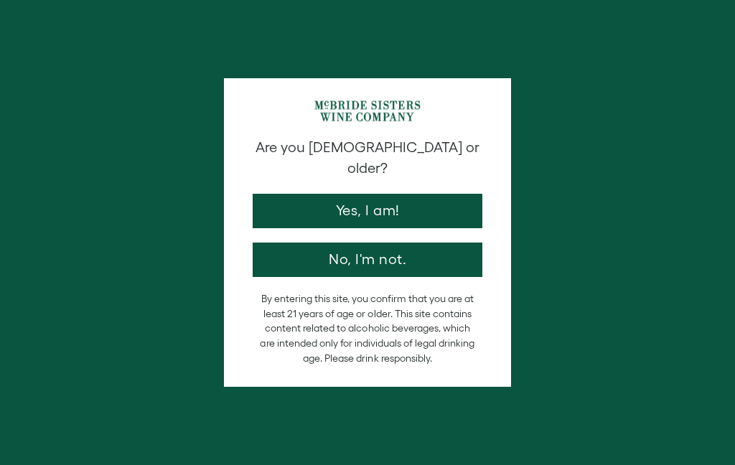
click at [408, 197] on button "Yes, I am!" at bounding box center [368, 211] width 230 height 34
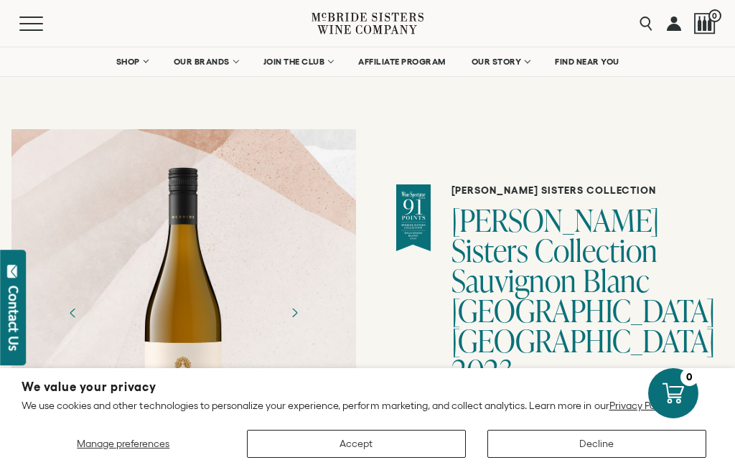
click at [390, 441] on button "Accept" at bounding box center [356, 444] width 219 height 28
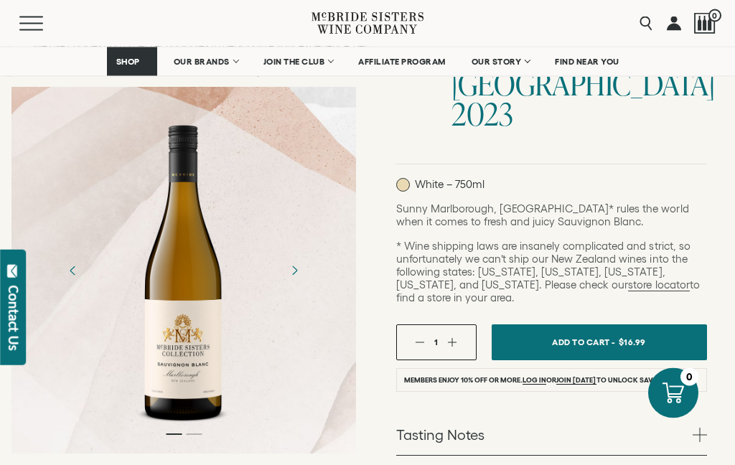
scroll to position [321, 0]
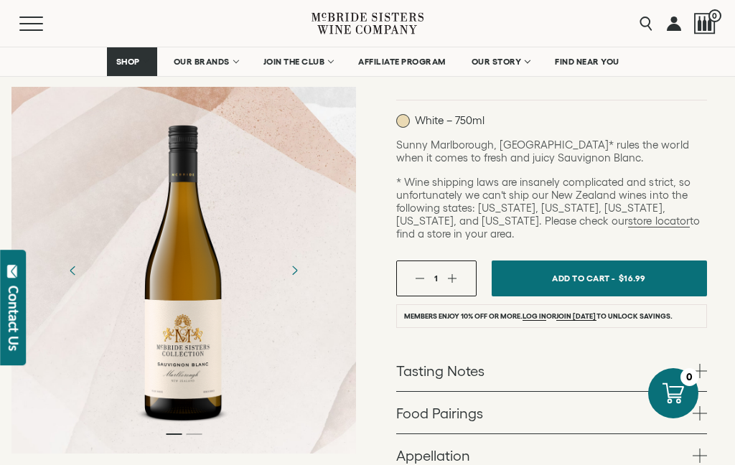
click at [701, 364] on span at bounding box center [700, 371] width 14 height 14
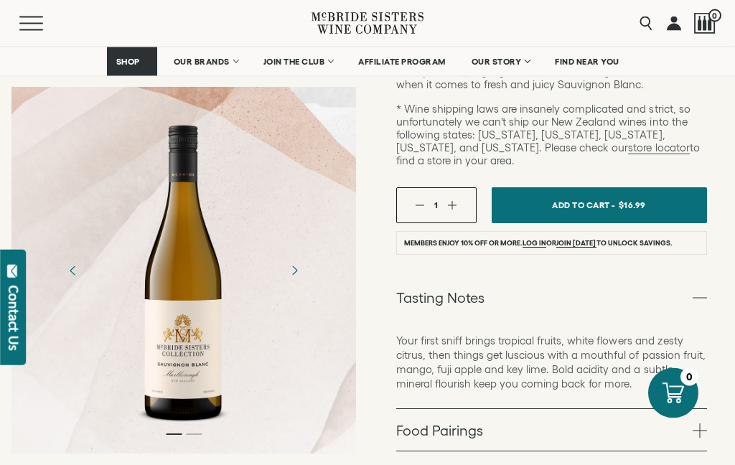
scroll to position [394, 0]
click at [700, 423] on span at bounding box center [700, 430] width 14 height 14
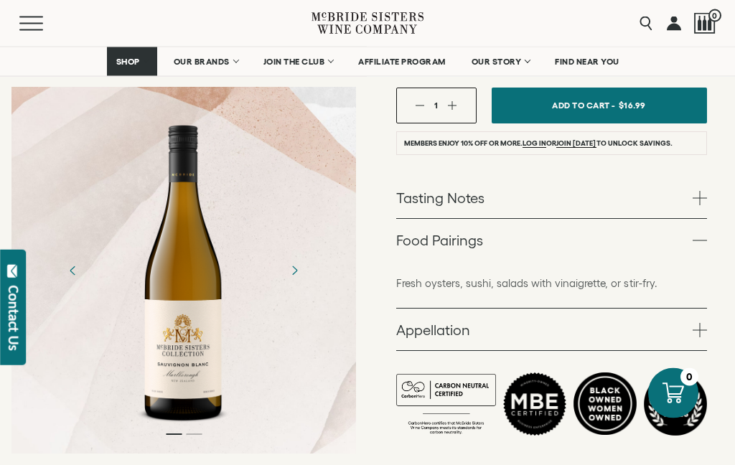
scroll to position [494, 0]
click at [705, 219] on link "Food Pairings" at bounding box center [551, 240] width 311 height 42
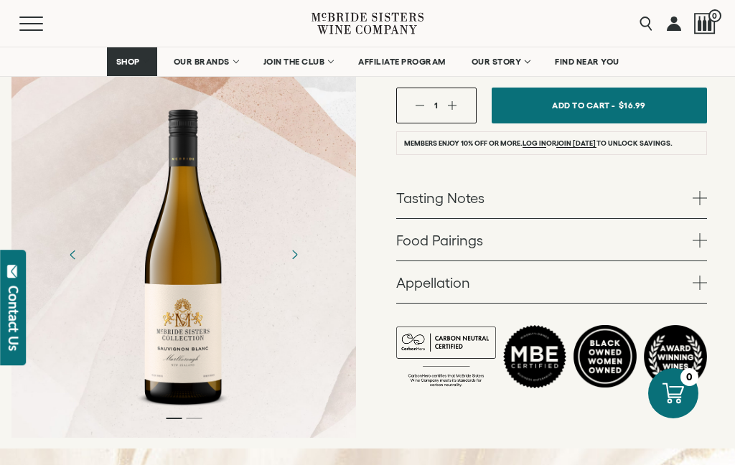
click at [699, 276] on span at bounding box center [700, 283] width 14 height 14
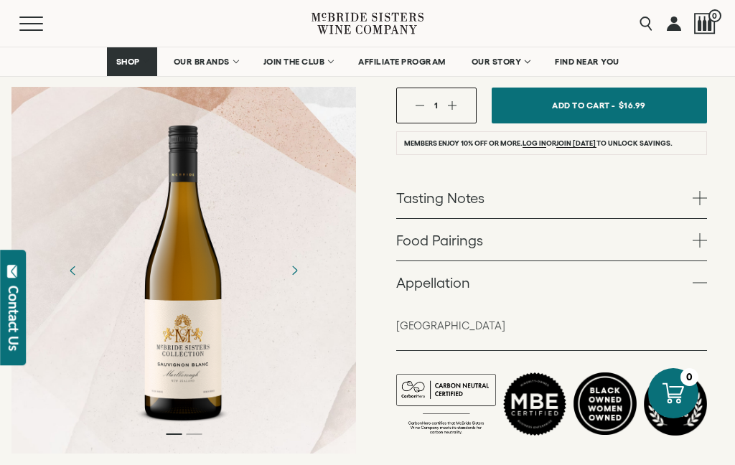
click at [427, 319] on p "[GEOGRAPHIC_DATA]" at bounding box center [551, 326] width 311 height 14
click at [701, 276] on span at bounding box center [700, 283] width 14 height 14
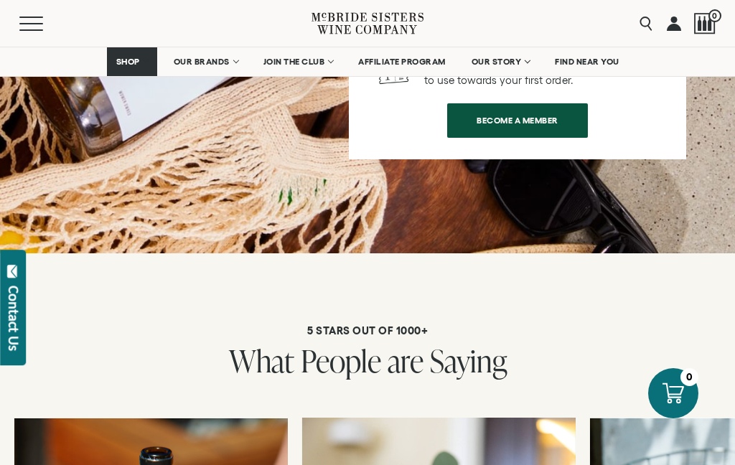
scroll to position [2909, 0]
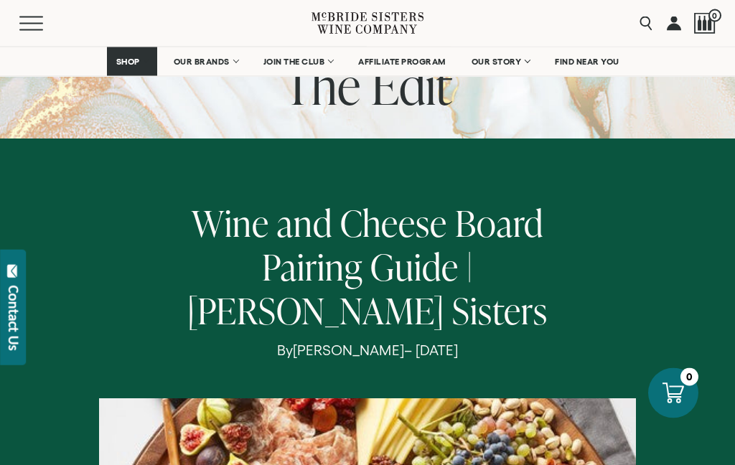
scroll to position [78, 0]
